Goal: Task Accomplishment & Management: Manage account settings

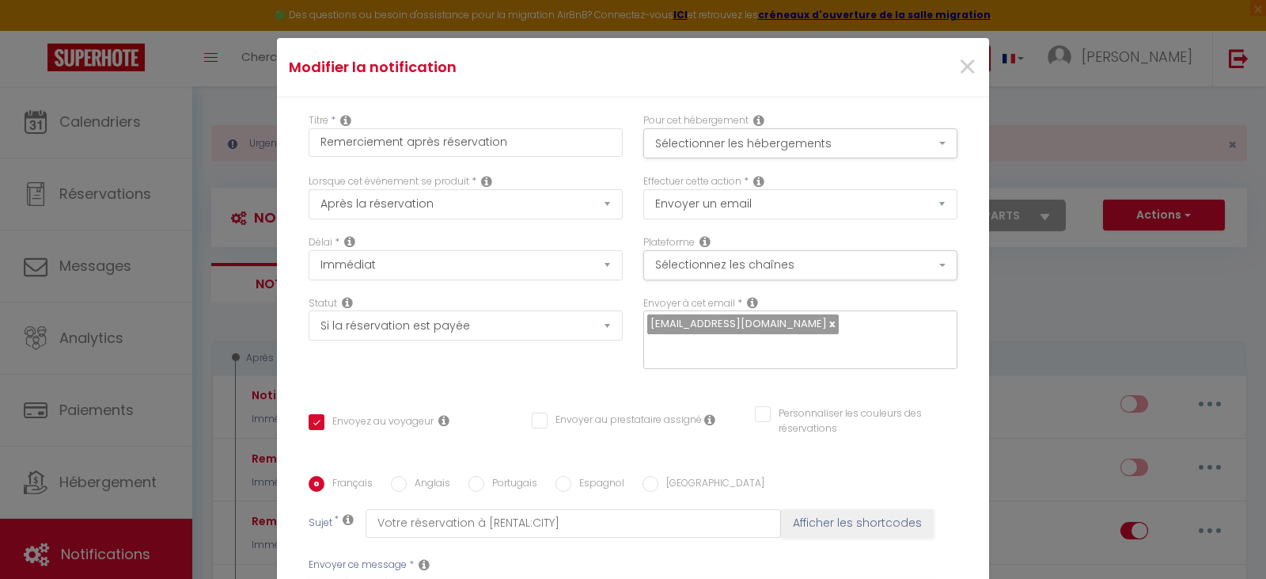
select select "if_booking_is_paid"
click at [1057, 146] on div "Modifier la notification × Titre * Remerciement après réservation Pour cet hébe…" at bounding box center [633, 289] width 1266 height 579
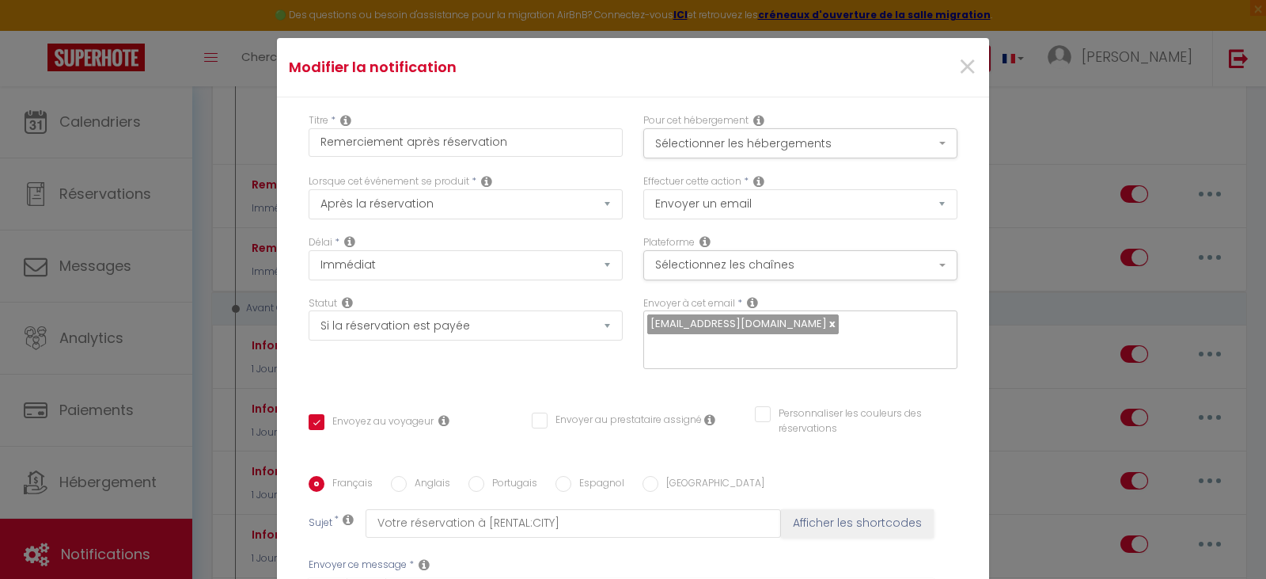
scroll to position [161, 0]
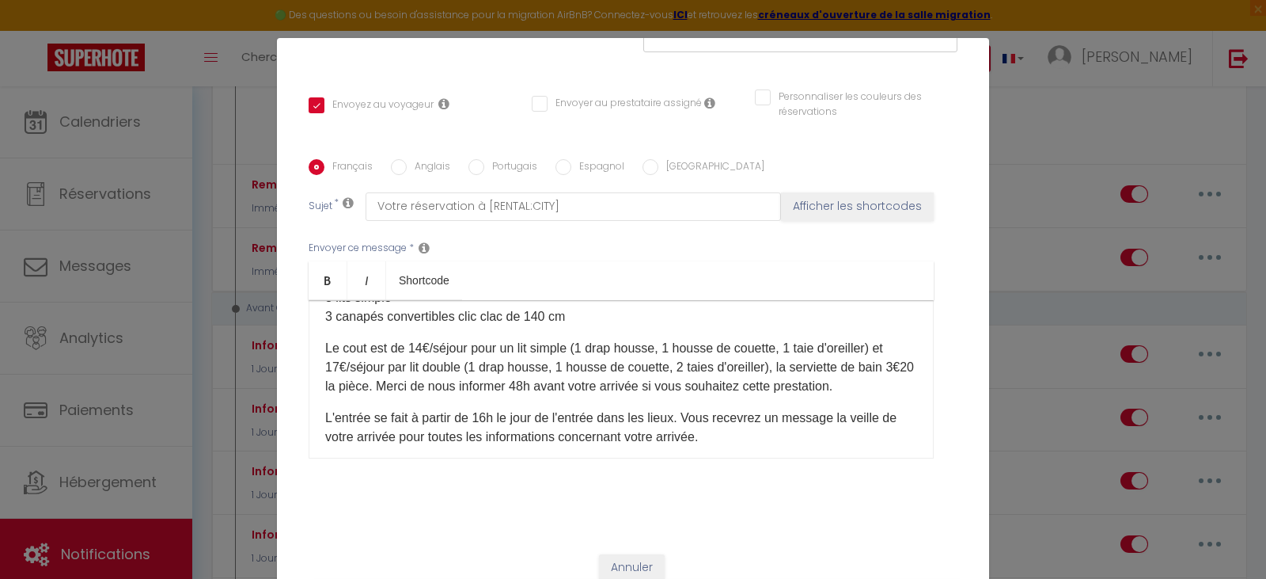
click at [1057, 138] on div "Modifier la notification × Titre * Remerciement après réservation Pour cet hébe…" at bounding box center [633, 289] width 1266 height 579
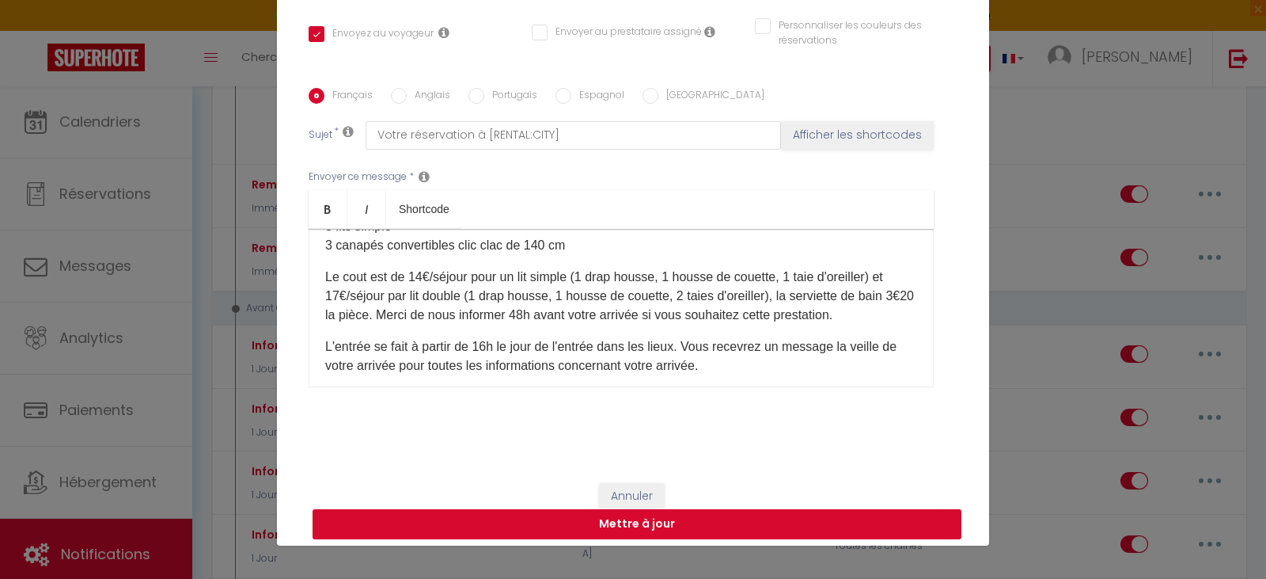
scroll to position [75, 0]
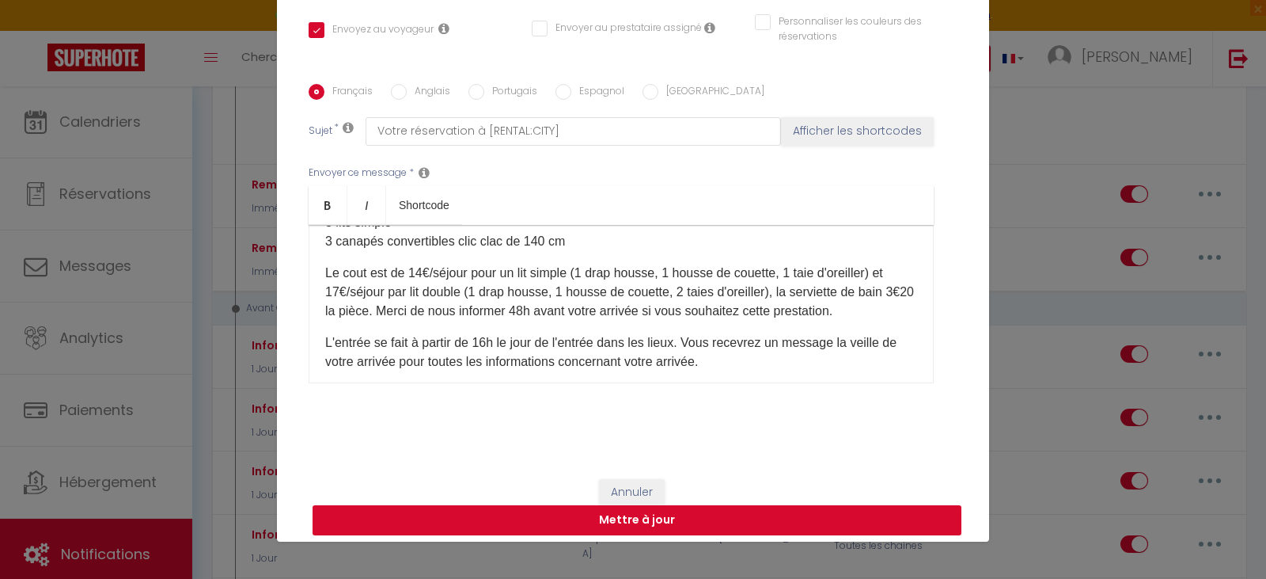
click at [694, 516] on button "Mettre à jour" at bounding box center [637, 520] width 649 height 30
checkbox input "true"
checkbox input "false"
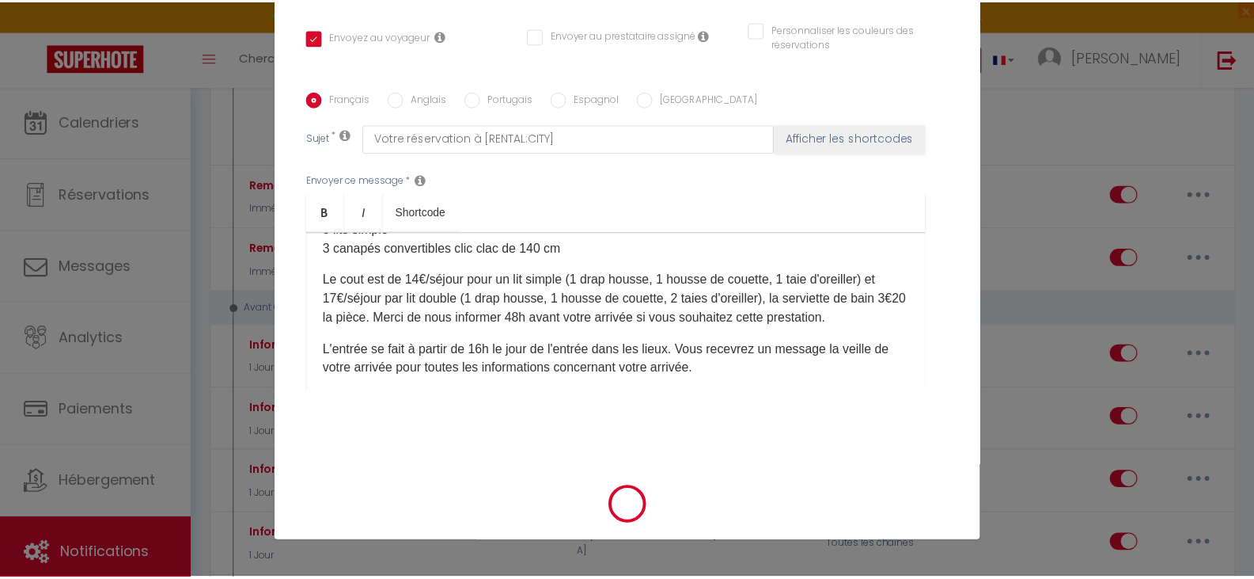
scroll to position [309, 0]
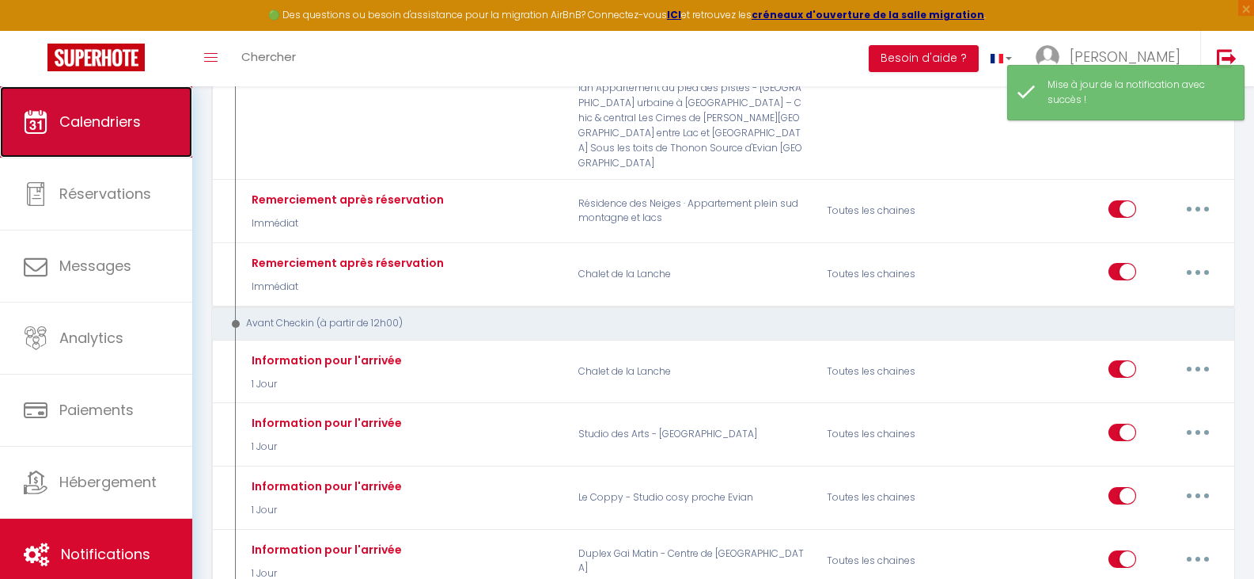
click at [112, 122] on span "Calendriers" at bounding box center [100, 122] width 82 height 20
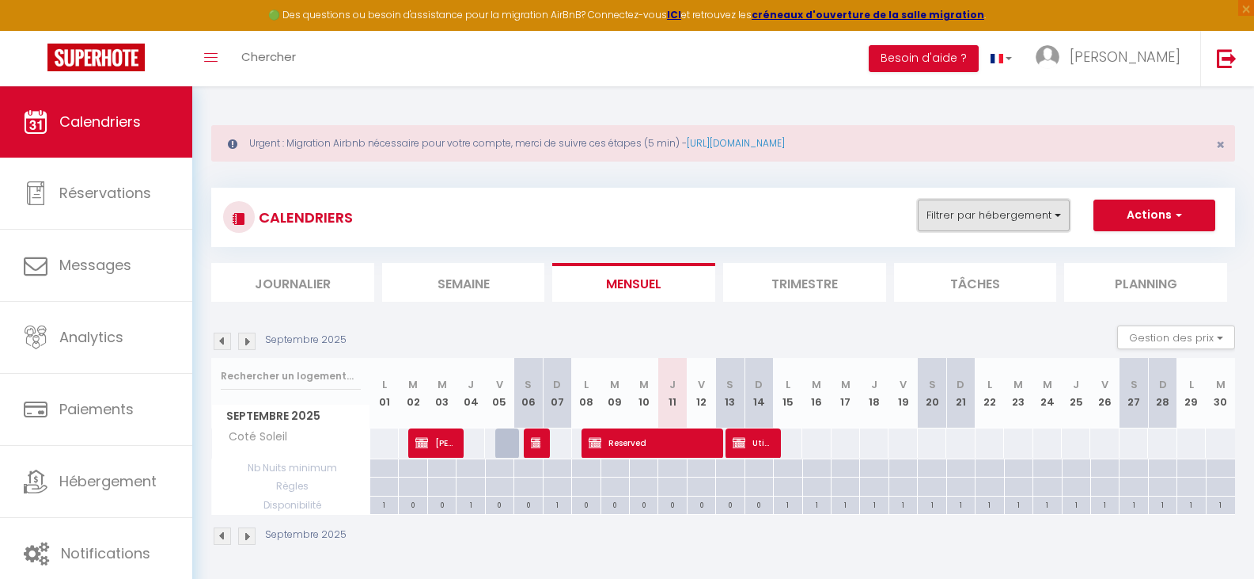
click at [975, 219] on button "Filtrer par hébergement" at bounding box center [994, 215] width 152 height 32
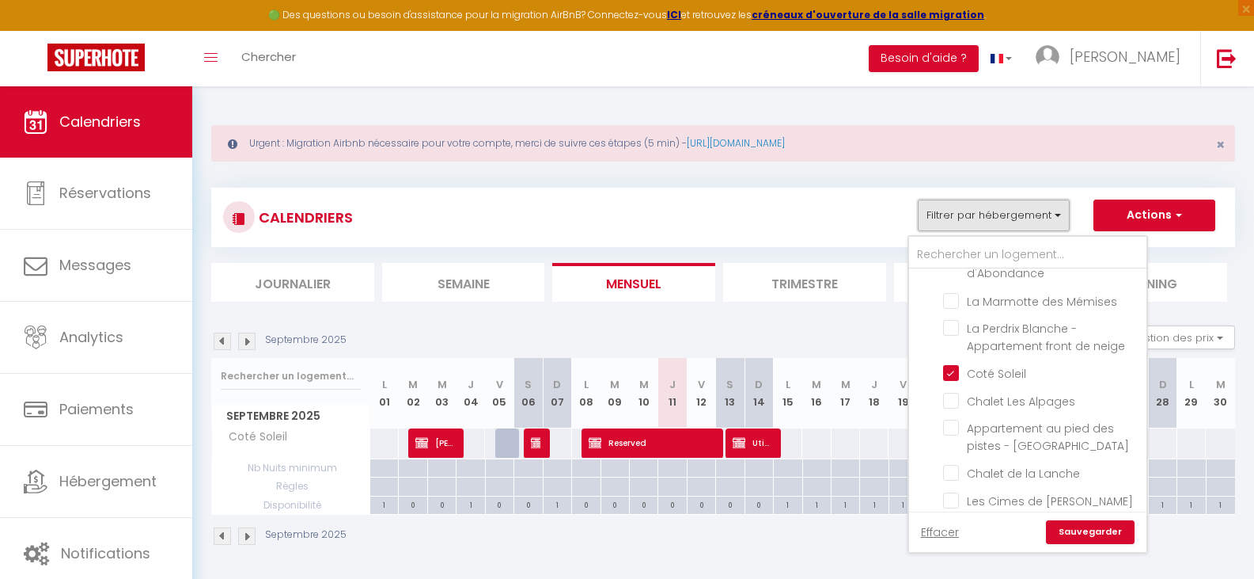
scroll to position [633, 0]
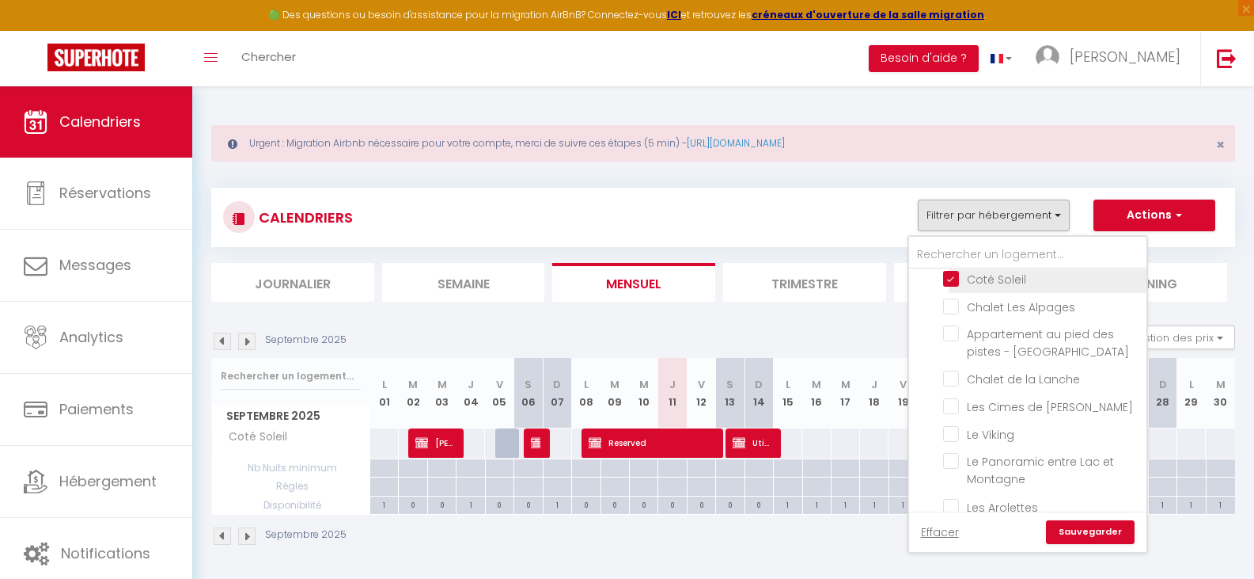
click at [950, 279] on input "Coté Soleil" at bounding box center [1042, 278] width 198 height 16
checkbox input "false"
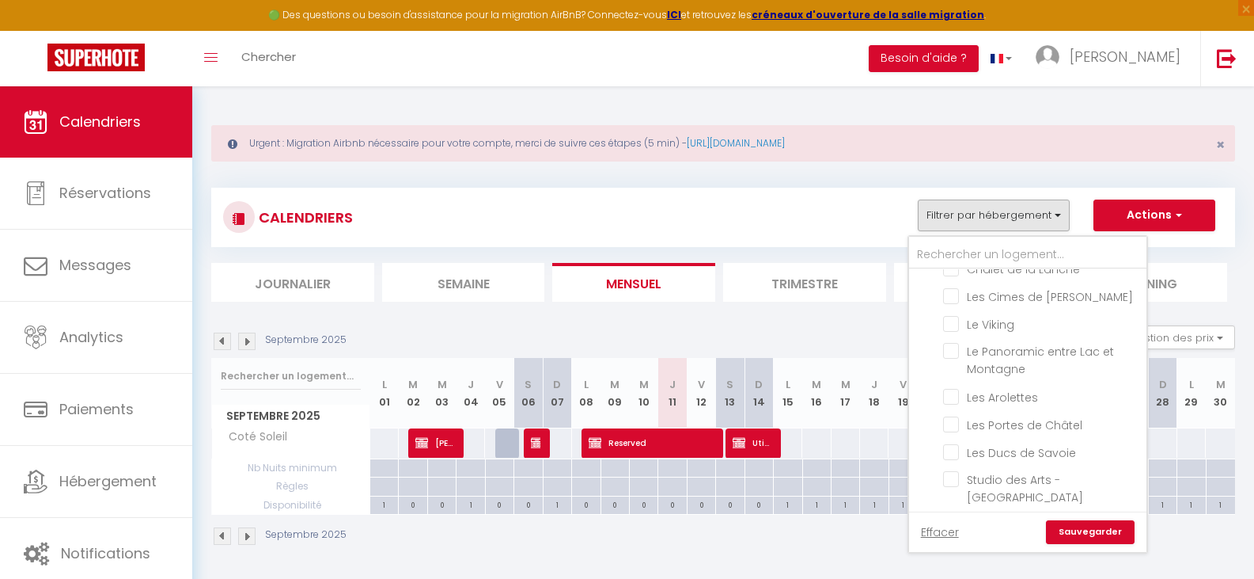
scroll to position [791, 0]
click at [1000, 350] on input "Les Arolettes" at bounding box center [1042, 347] width 198 height 16
checkbox input "true"
checkbox input "false"
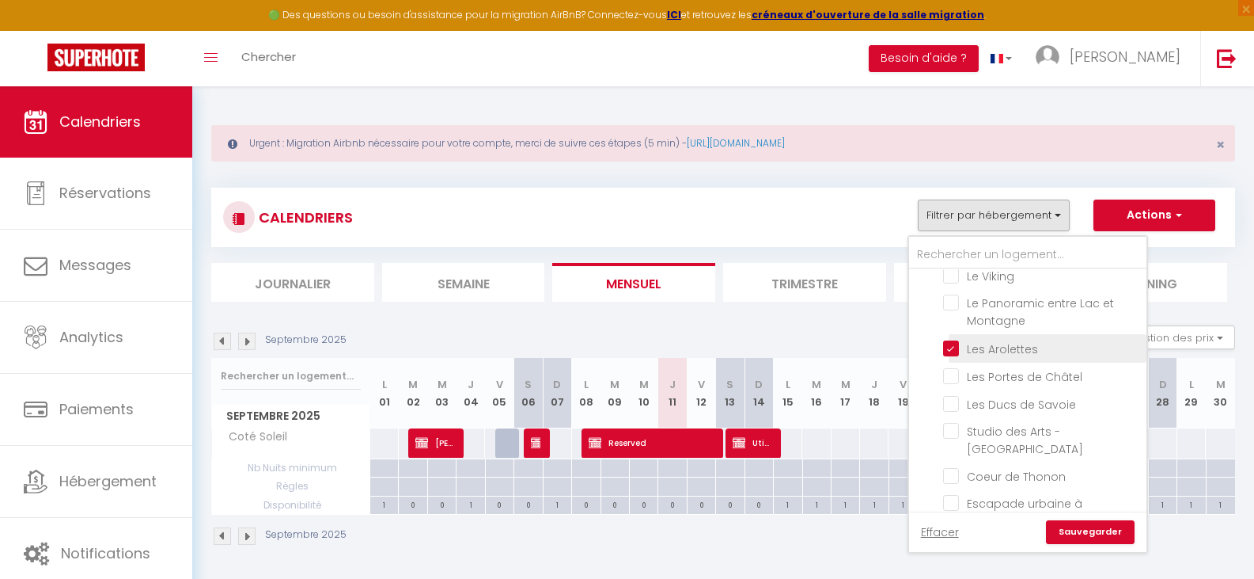
checkbox input "false"
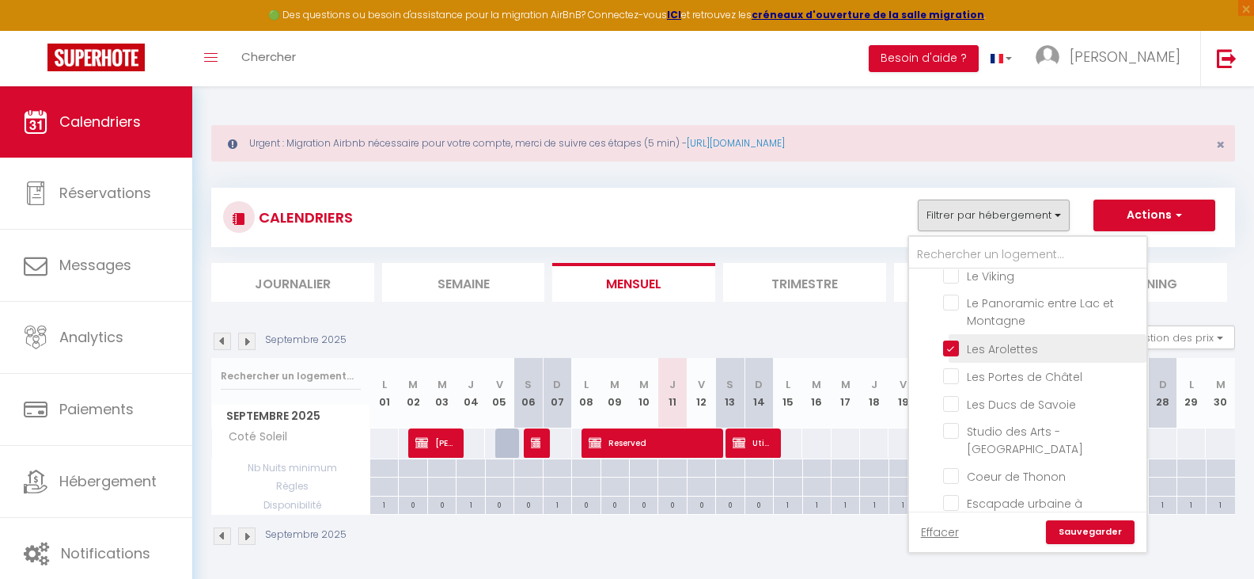
checkbox input "false"
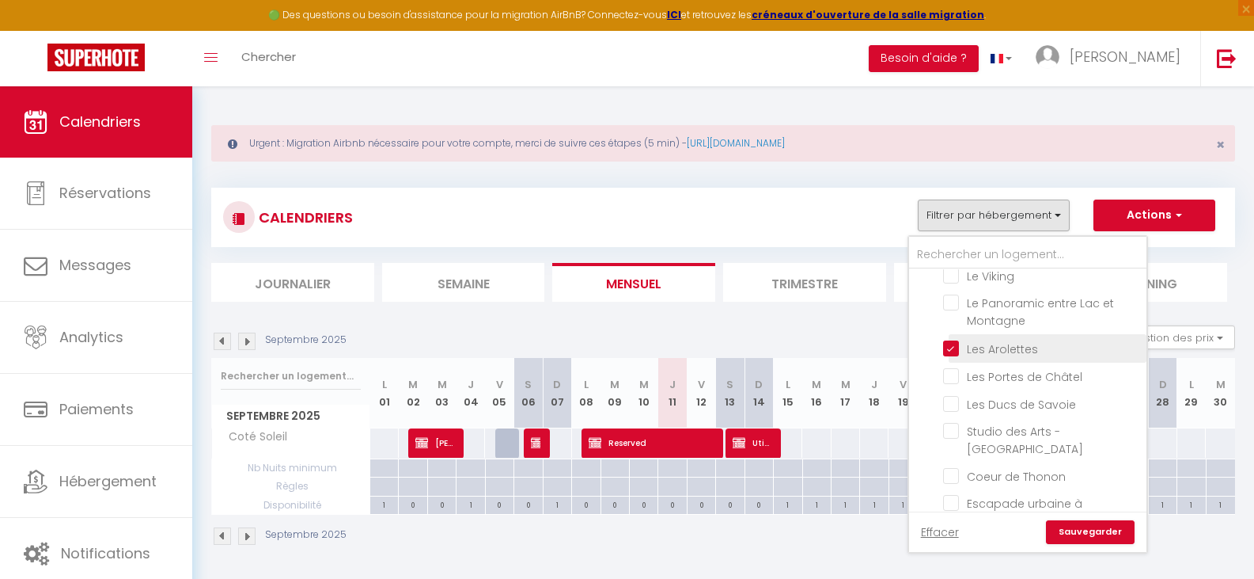
checkbox input "false"
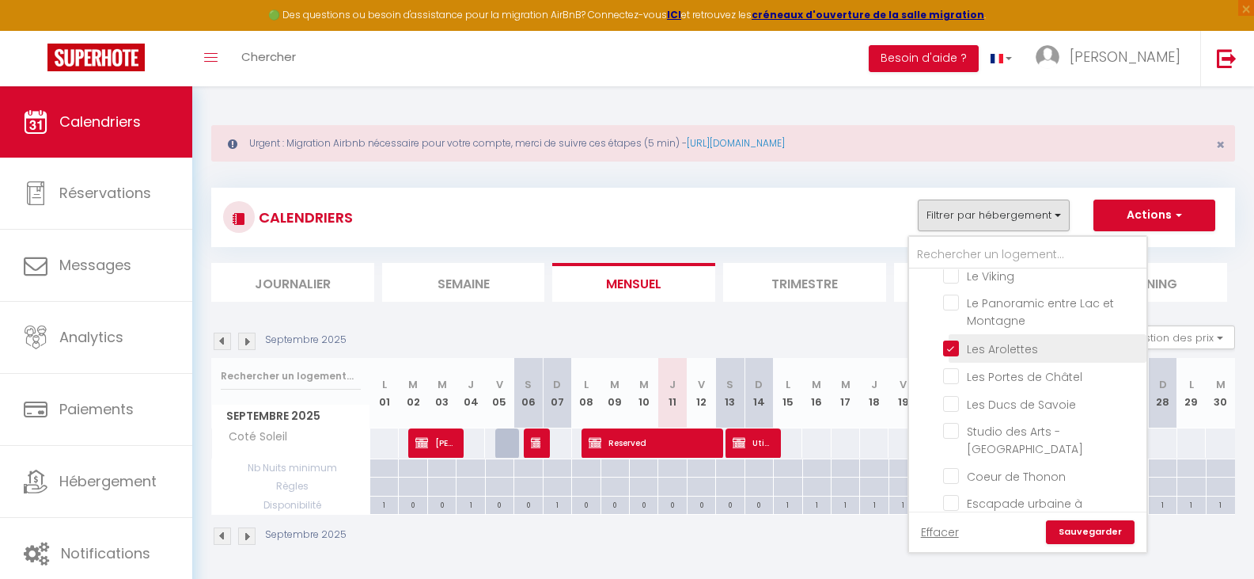
checkbox input "false"
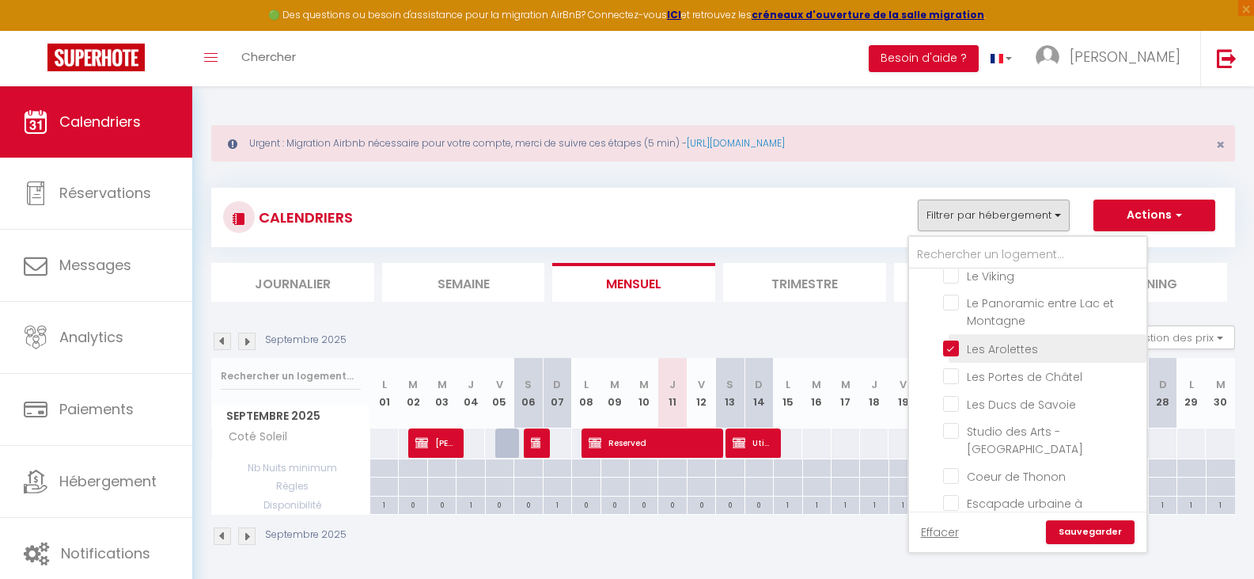
checkbox input "false"
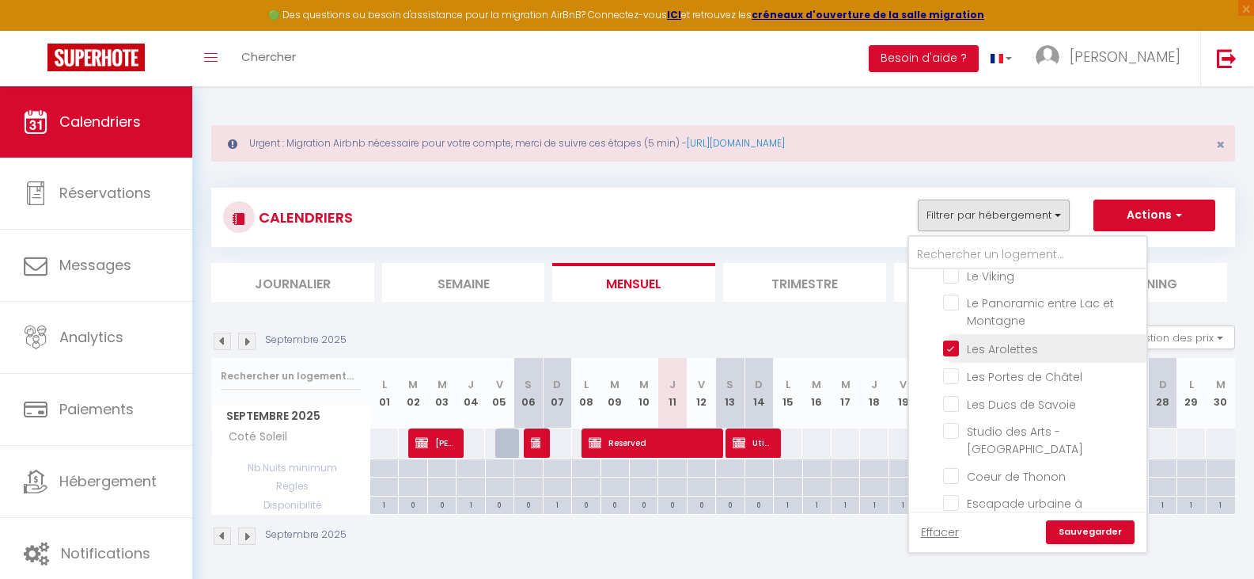
checkbox input "false"
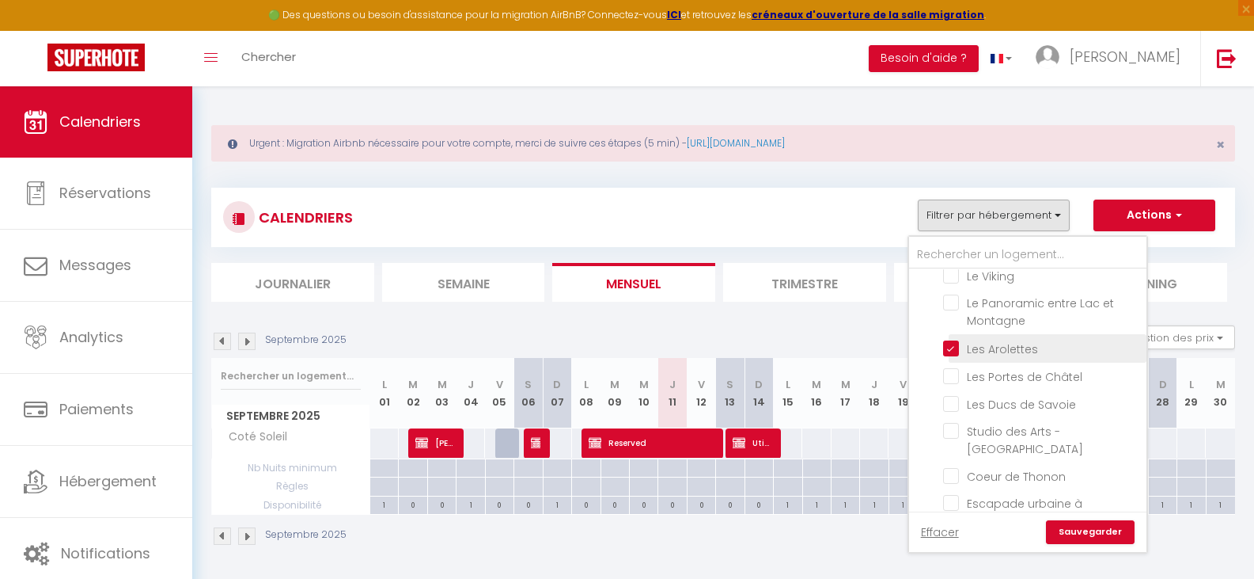
checkbox input "false"
click at [1087, 533] on link "Sauvegarder" at bounding box center [1090, 532] width 89 height 24
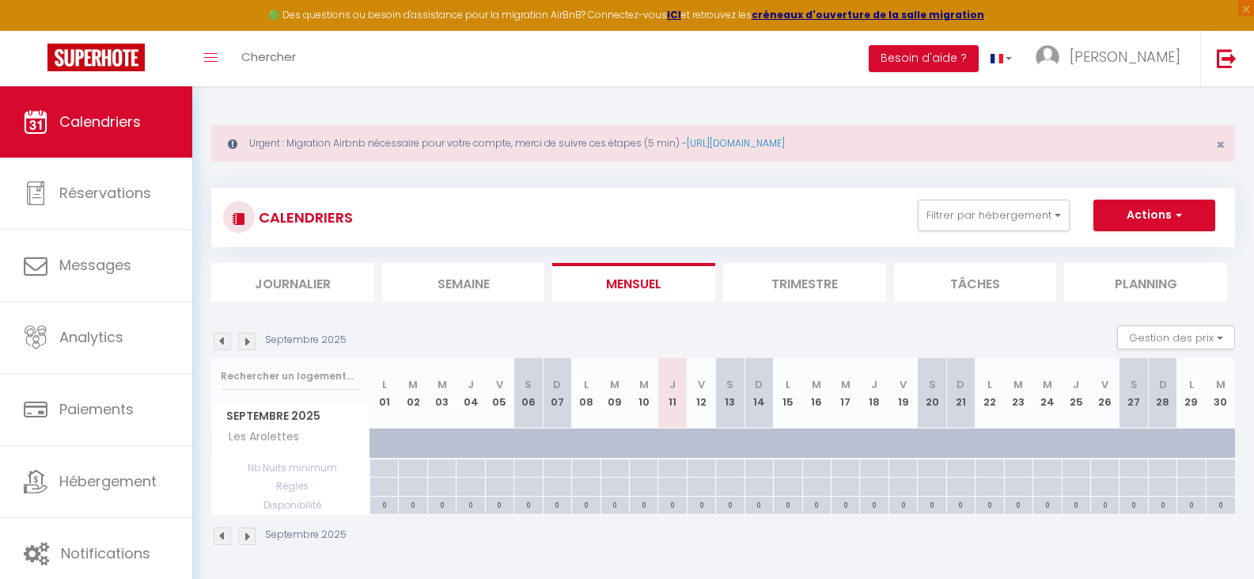
click at [249, 343] on img at bounding box center [246, 340] width 17 height 17
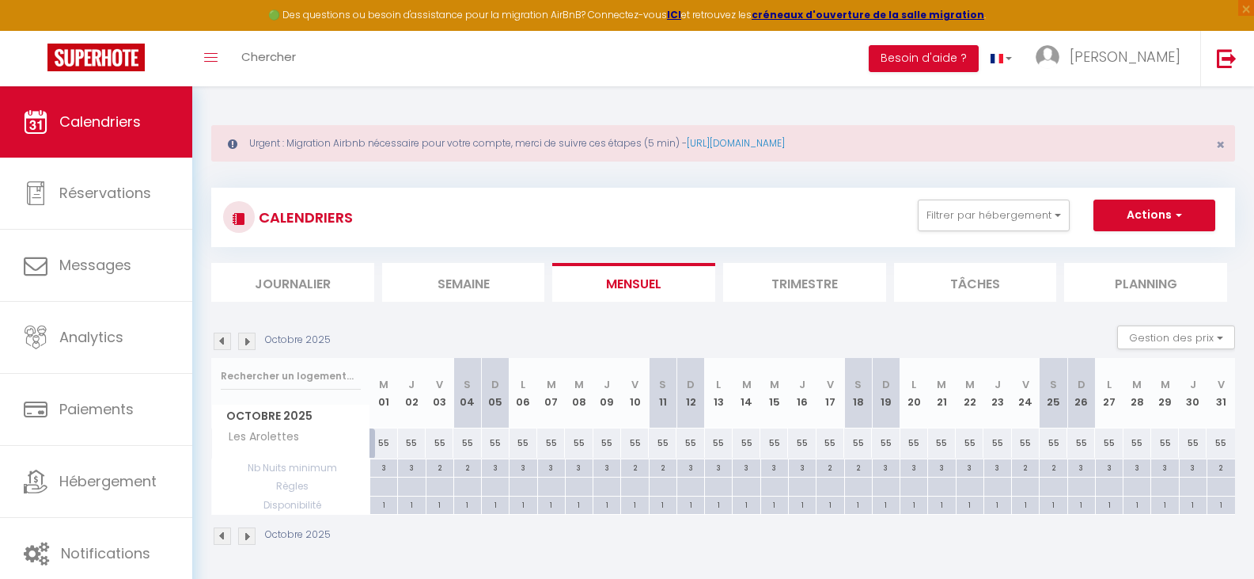
click at [249, 343] on img at bounding box center [246, 340] width 17 height 17
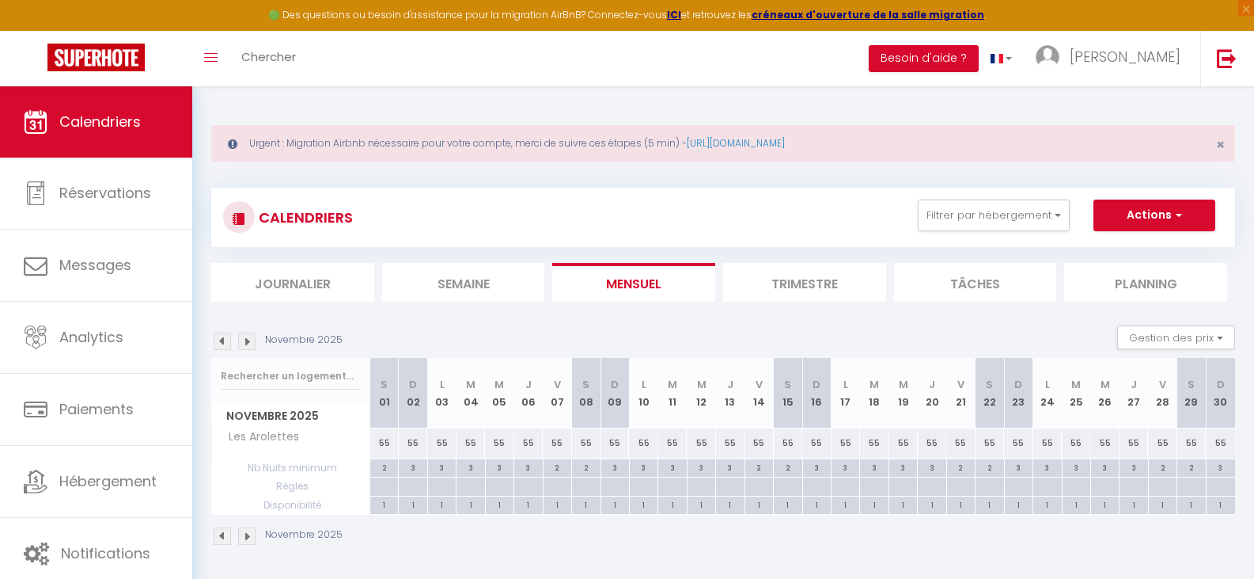
click at [249, 343] on img at bounding box center [246, 340] width 17 height 17
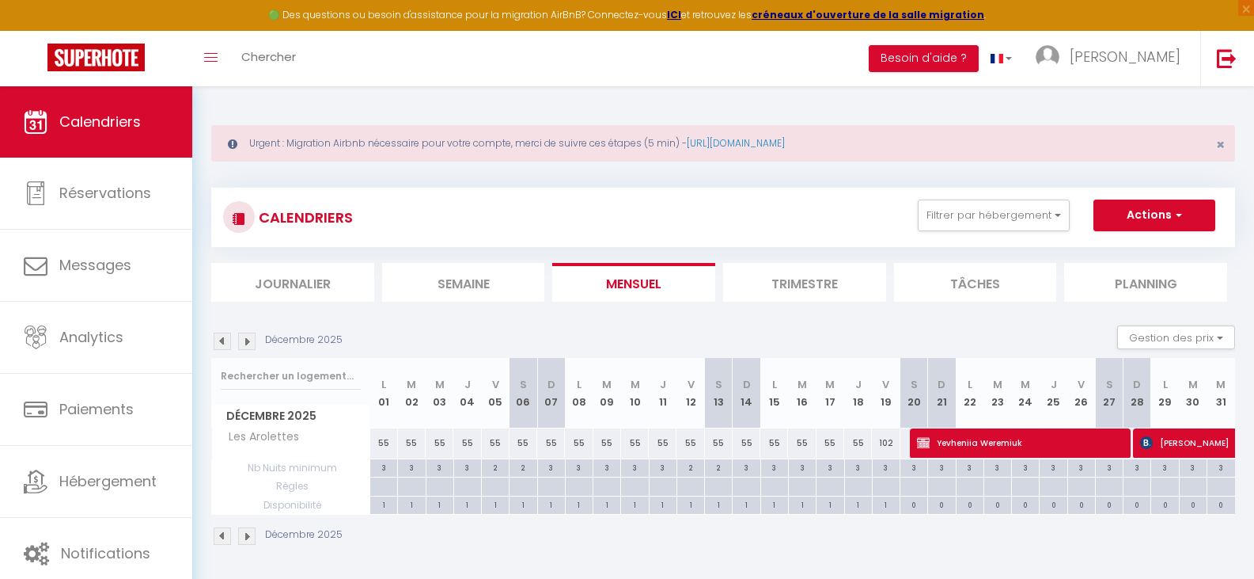
click at [249, 343] on img at bounding box center [246, 340] width 17 height 17
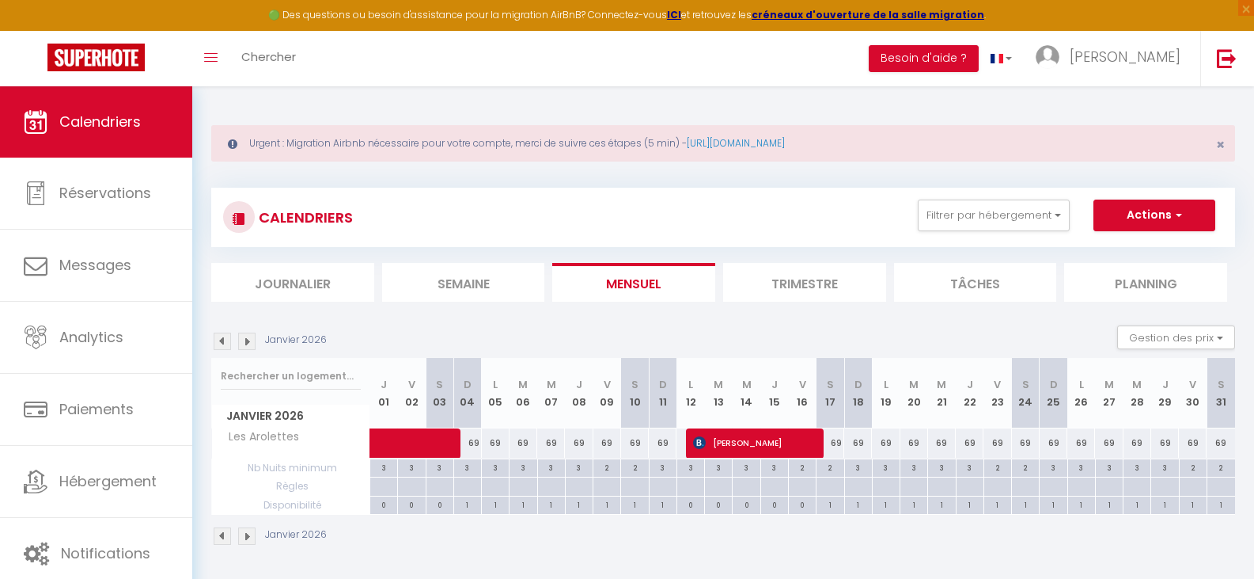
click at [249, 343] on img at bounding box center [246, 340] width 17 height 17
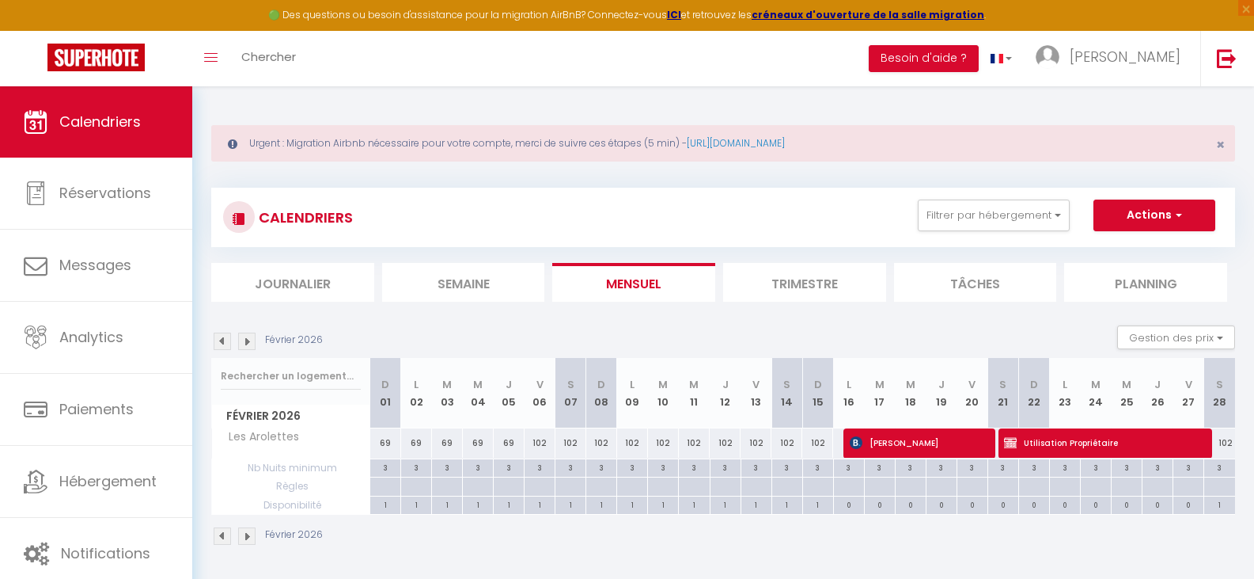
click at [249, 343] on img at bounding box center [246, 340] width 17 height 17
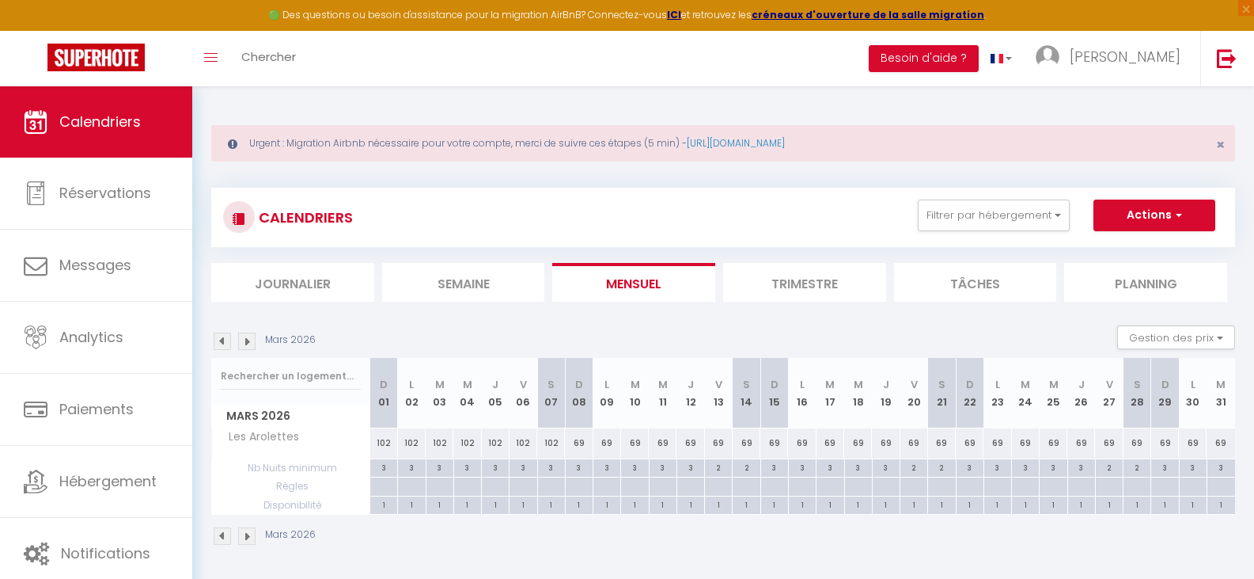
click at [222, 340] on img at bounding box center [222, 340] width 17 height 17
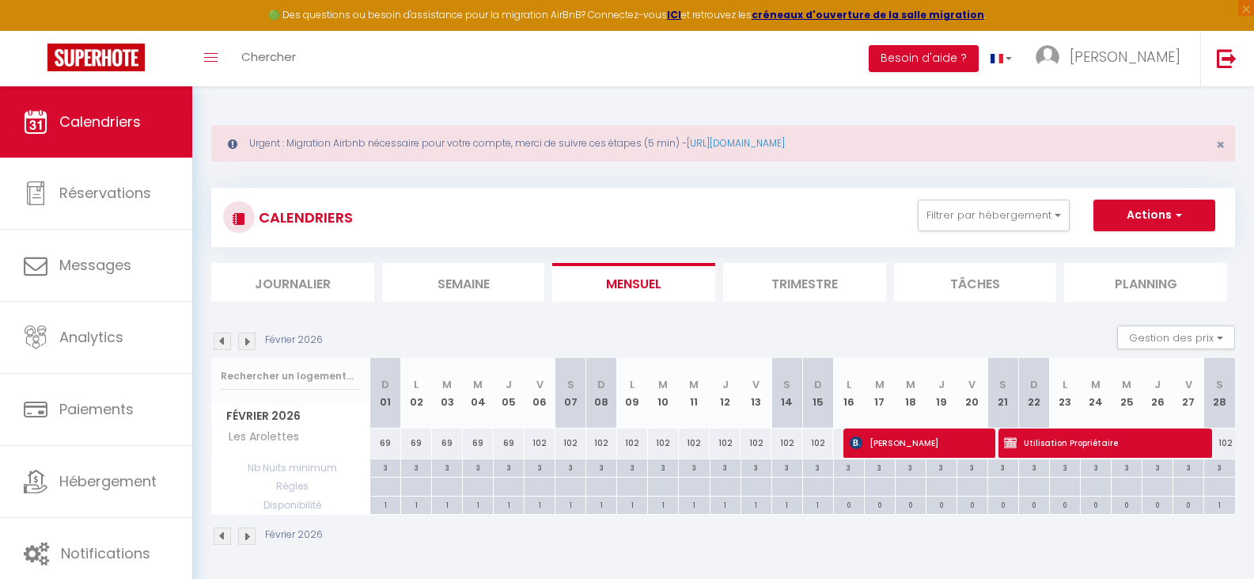
click at [222, 340] on img at bounding box center [222, 340] width 17 height 17
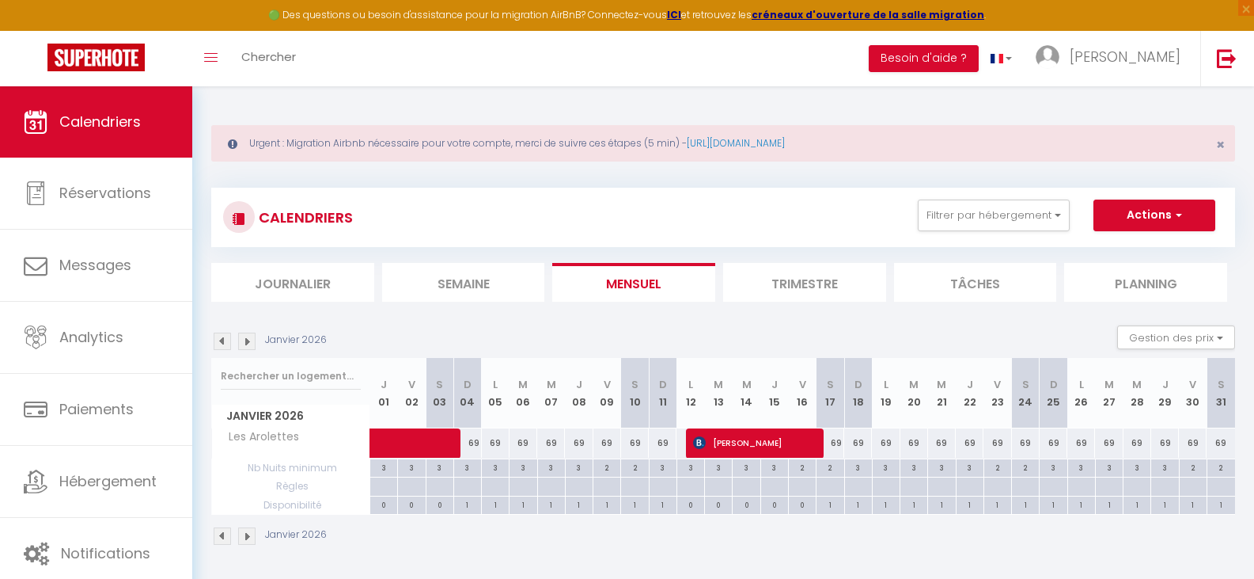
click at [222, 340] on img at bounding box center [222, 340] width 17 height 17
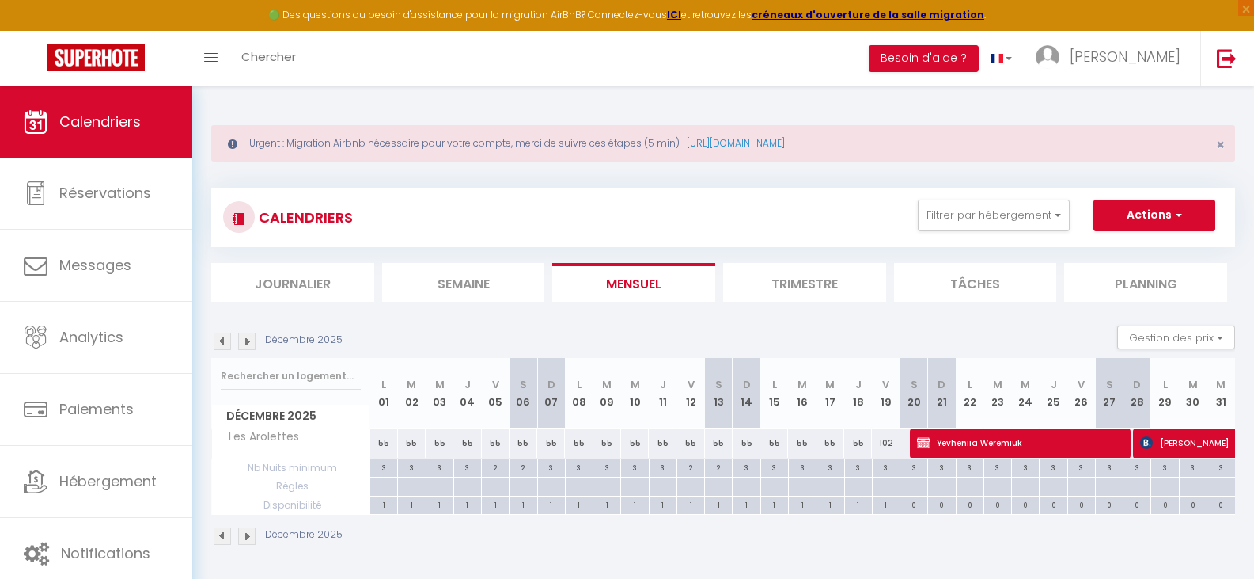
click at [222, 340] on img at bounding box center [222, 340] width 17 height 17
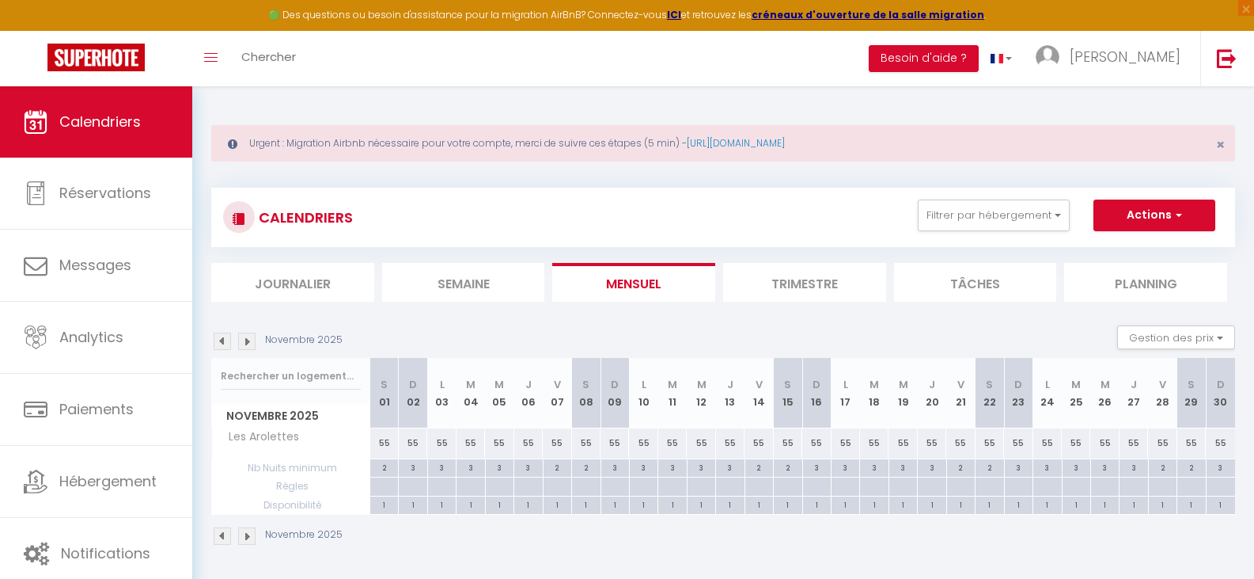
click at [247, 340] on img at bounding box center [246, 340] width 17 height 17
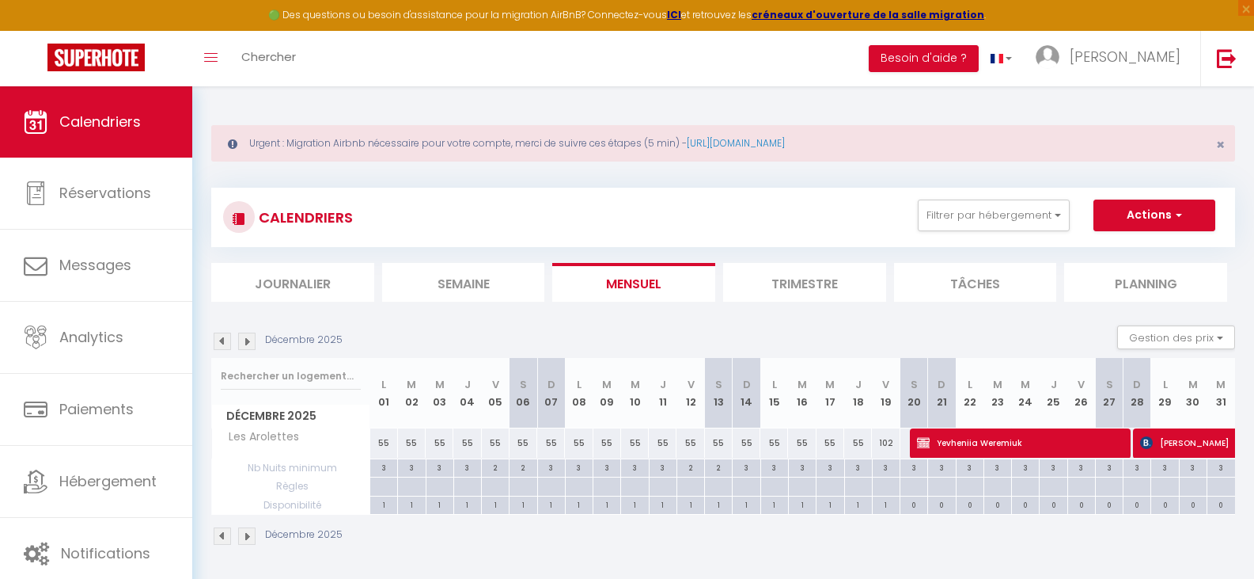
click at [248, 340] on img at bounding box center [246, 340] width 17 height 17
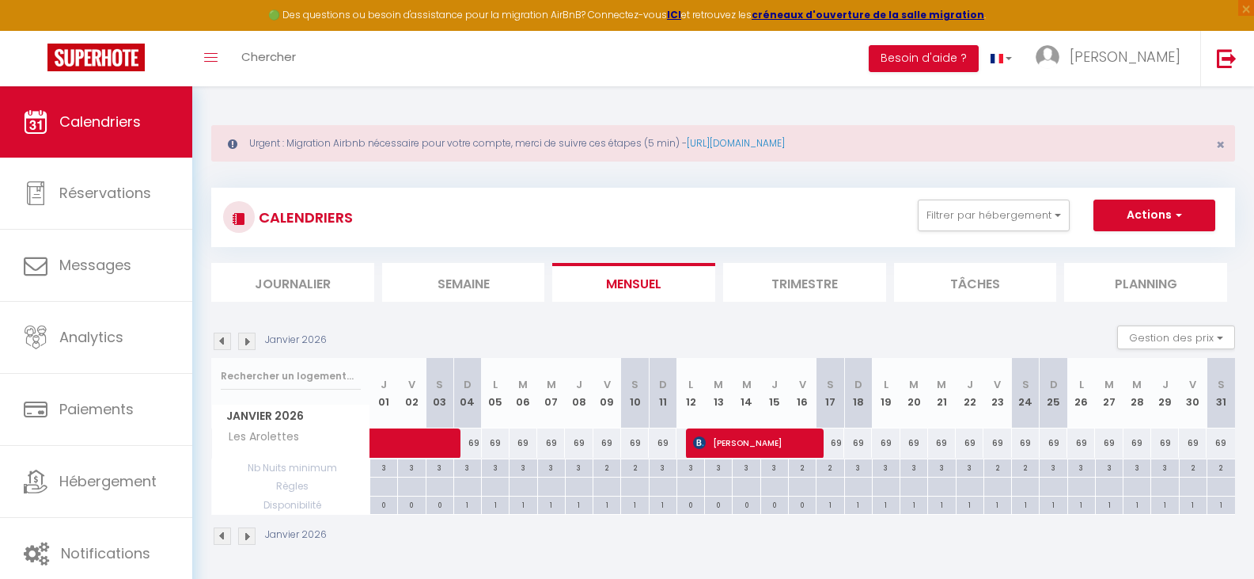
click at [248, 340] on img at bounding box center [246, 340] width 17 height 17
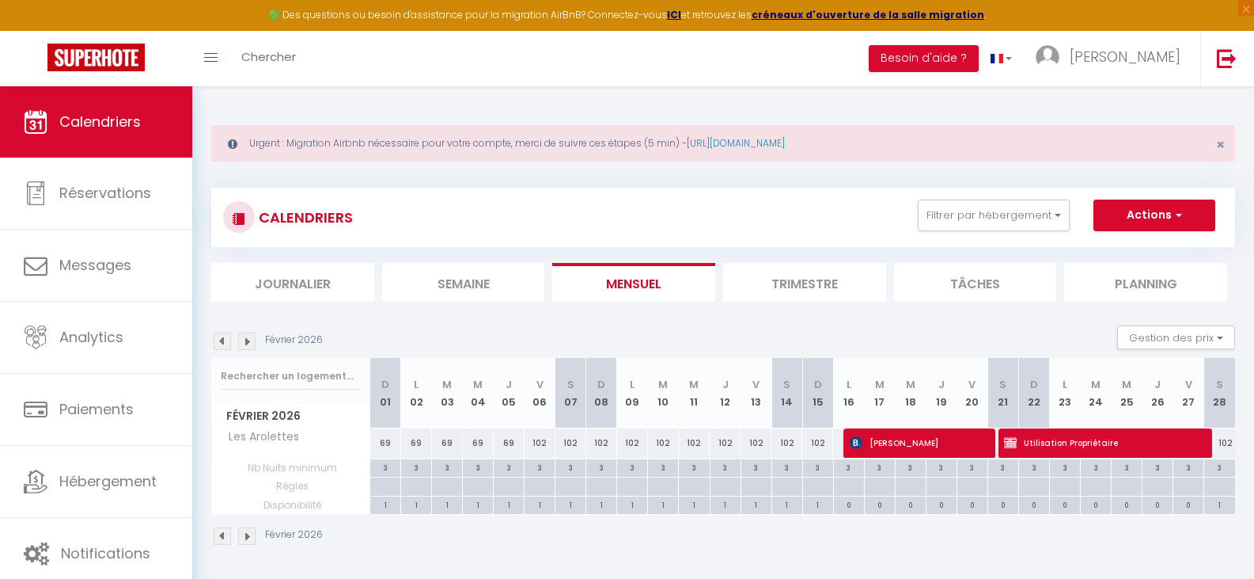
click at [225, 338] on img at bounding box center [222, 340] width 17 height 17
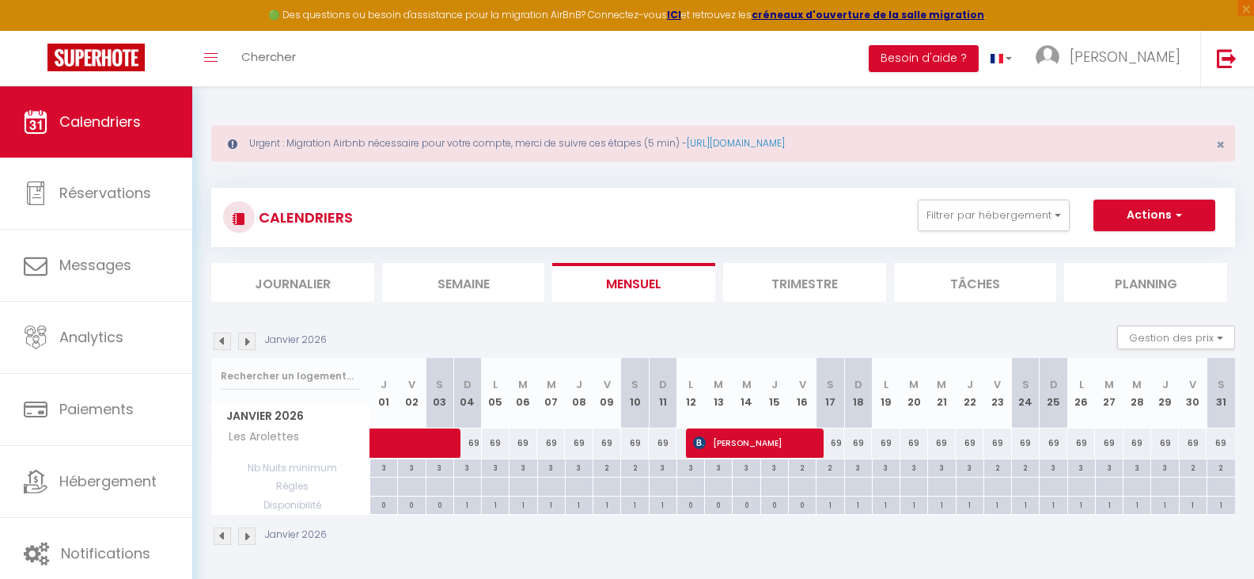
click at [225, 338] on img at bounding box center [222, 340] width 17 height 17
